Goal: Information Seeking & Learning: Find specific page/section

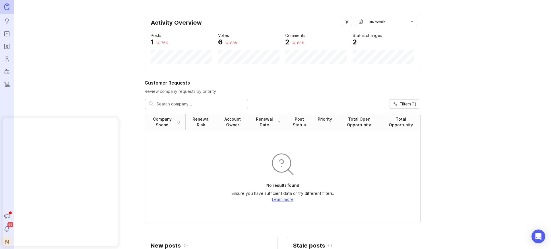
click at [192, 104] on input "text" at bounding box center [199, 104] width 87 height 6
type input "pop-up in newsletter"
click at [192, 104] on input "pop-up in newsletter" at bounding box center [195, 104] width 79 height 6
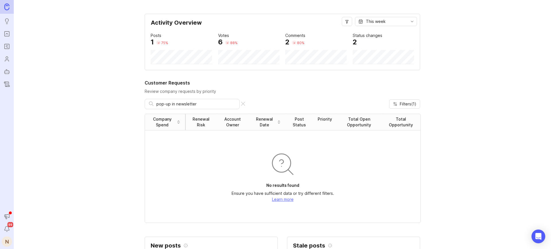
click at [7, 21] on icon "Ideas" at bounding box center [7, 21] width 6 height 7
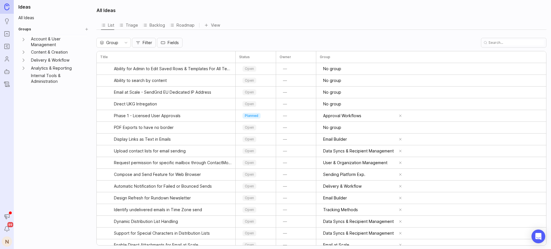
click at [512, 44] on input "text" at bounding box center [515, 42] width 55 height 5
click at [506, 44] on input "text" at bounding box center [515, 42] width 55 height 5
paste input "pop-up in newsletter"
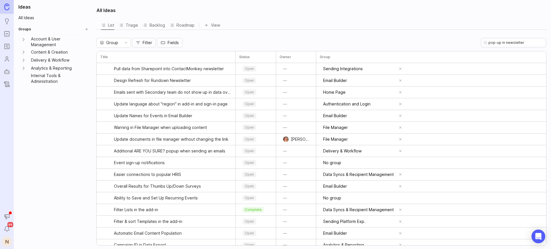
click at [507, 38] on div "pop-up in newsletter" at bounding box center [513, 43] width 65 height 10
drag, startPoint x: 509, startPoint y: 44, endPoint x: 532, endPoint y: 43, distance: 22.9
click at [532, 43] on input "pop-up in newsletter" at bounding box center [515, 42] width 55 height 5
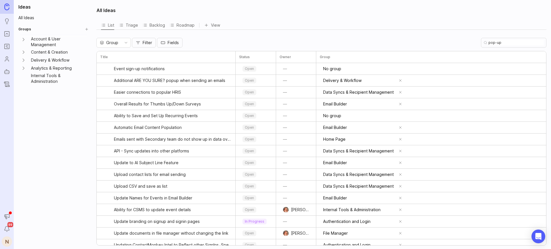
click at [498, 44] on input "pop-up" at bounding box center [515, 42] width 55 height 5
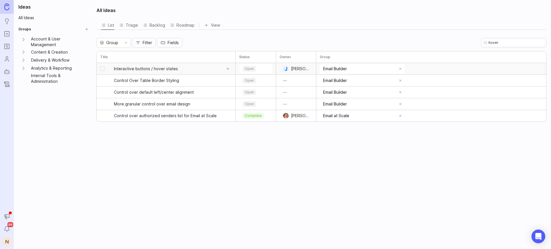
type input "hover"
click at [160, 69] on span "Interactive buttons / hover states" at bounding box center [146, 69] width 64 height 6
